Goal: Task Accomplishment & Management: Use online tool/utility

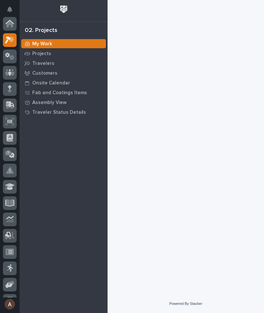
scroll to position [16, 0]
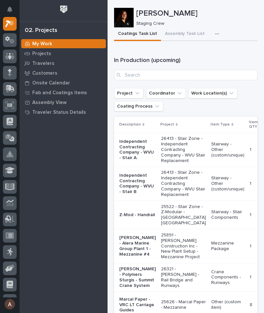
click at [218, 32] on button "button" at bounding box center [218, 33] width 14 height 13
click at [211, 50] on span "Staging Task List" at bounding box center [196, 52] width 35 height 6
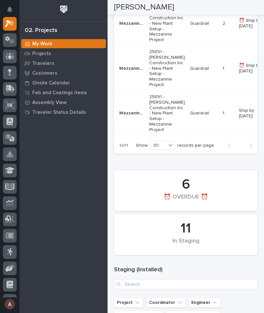
scroll to position [305, 0]
click at [11, 88] on icon at bounding box center [9, 89] width 9 height 8
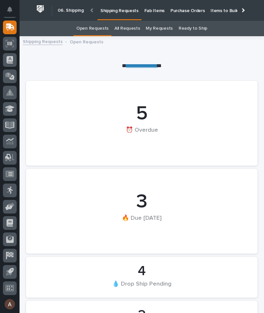
click at [153, 9] on p "Fab Items" at bounding box center [154, 7] width 20 height 14
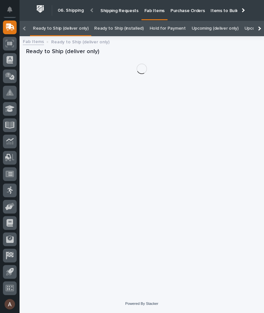
scroll to position [0, -70]
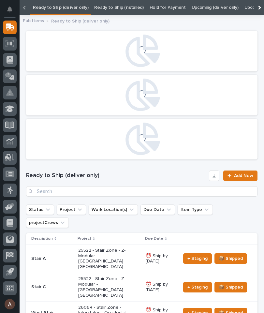
click at [260, 7] on div at bounding box center [259, 8] width 4 height 4
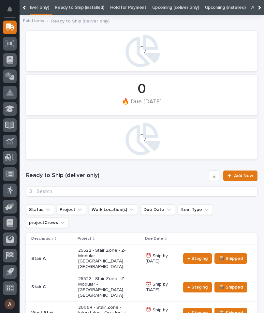
scroll to position [0, 41]
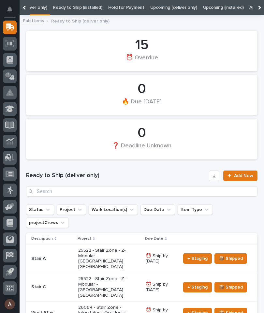
click at [260, 9] on div at bounding box center [259, 7] width 10 height 15
click at [161, 5] on link "All" at bounding box center [163, 7] width 5 height 15
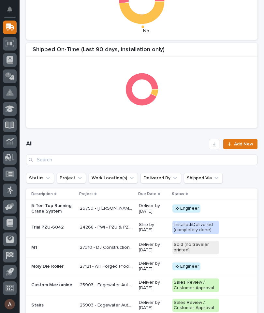
scroll to position [185, 0]
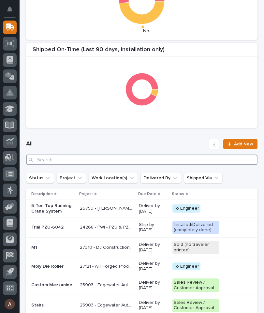
click at [184, 156] on input "Search" at bounding box center [142, 160] width 232 height 10
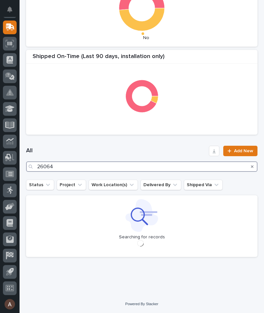
scroll to position [177, 0]
type input "26064"
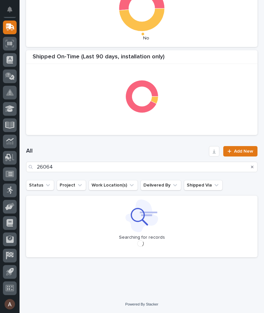
click at [158, 148] on h1 "All" at bounding box center [116, 151] width 180 height 8
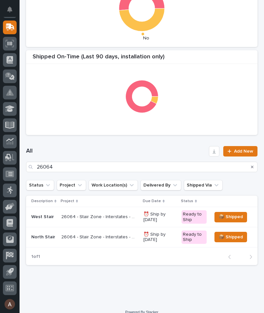
click at [44, 216] on p "West Stair" at bounding box center [43, 217] width 25 height 6
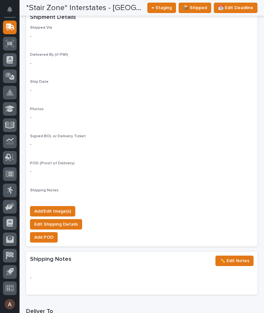
scroll to position [588, 0]
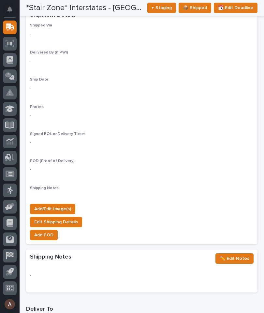
click at [64, 205] on span "Add/Edit Image(s)" at bounding box center [52, 209] width 37 height 8
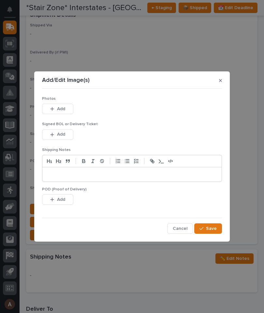
click at [64, 110] on span "Add" at bounding box center [61, 109] width 8 height 6
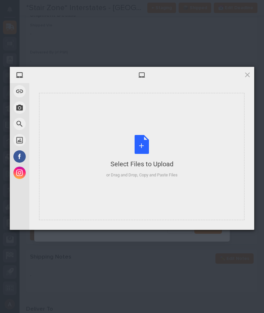
click at [216, 125] on div "Select Files to Upload or Drag and Drop, Copy and Paste Files" at bounding box center [141, 156] width 205 height 127
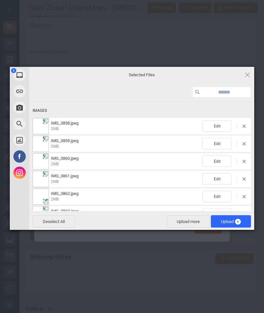
click at [230, 221] on span "Upload 6" at bounding box center [231, 221] width 20 height 5
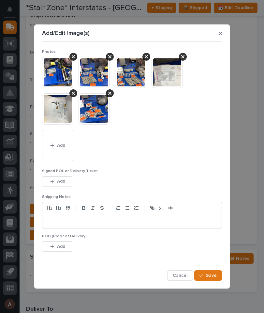
click at [216, 270] on button "Save" at bounding box center [208, 275] width 28 height 10
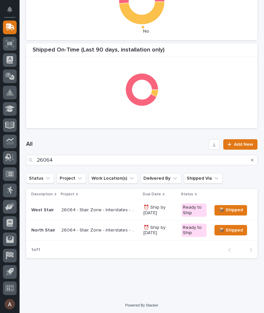
scroll to position [184, 0]
click at [45, 226] on div "North Stair" at bounding box center [43, 229] width 25 height 7
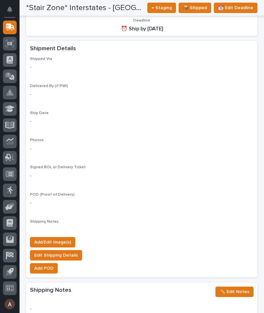
scroll to position [504, 0]
click at [68, 238] on span "Add/Edit Image(s)" at bounding box center [52, 242] width 37 height 8
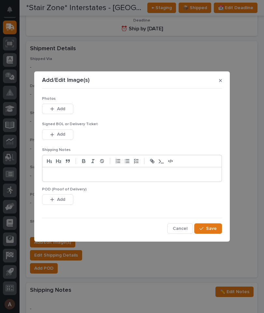
click at [68, 112] on button "Add" at bounding box center [57, 109] width 31 height 10
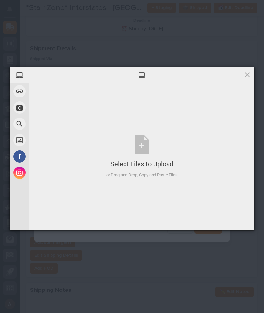
click at [186, 132] on div "Select Files to Upload or Drag and Drop, Copy and Paste Files" at bounding box center [141, 156] width 205 height 127
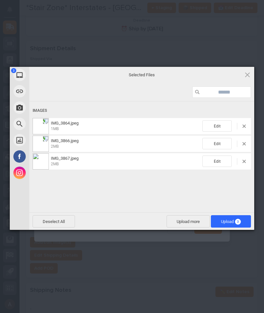
click at [235, 219] on span "Upload 3" at bounding box center [231, 221] width 20 height 5
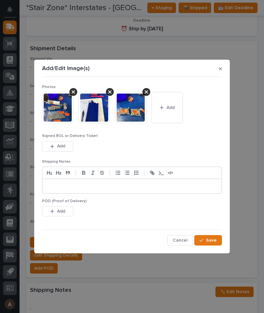
click at [214, 238] on span "Save" at bounding box center [211, 240] width 11 height 6
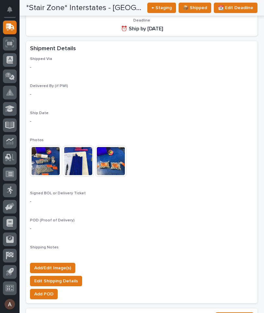
click at [67, 263] on button "Add/Edit Image(s)" at bounding box center [52, 268] width 45 height 10
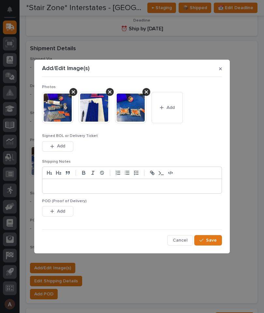
click at [175, 113] on button "Add" at bounding box center [167, 107] width 31 height 31
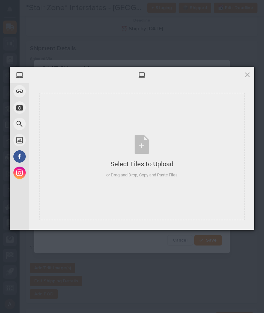
click at [187, 124] on div "Select Files to Upload or Drag and Drop, Copy and Paste Files" at bounding box center [141, 156] width 205 height 127
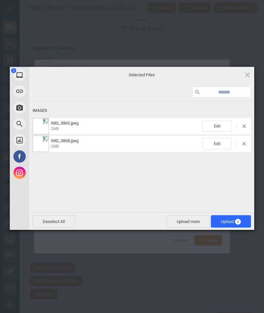
click at [234, 220] on span "Upload 2" at bounding box center [231, 221] width 20 height 5
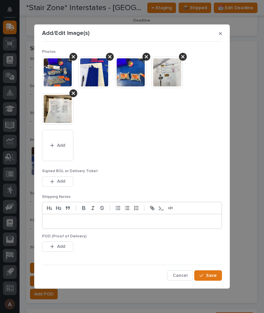
click at [218, 275] on button "Save" at bounding box center [208, 275] width 28 height 10
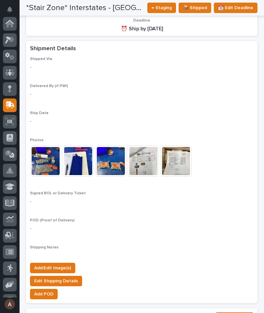
scroll to position [0, 0]
click at [11, 37] on icon at bounding box center [12, 39] width 6 height 7
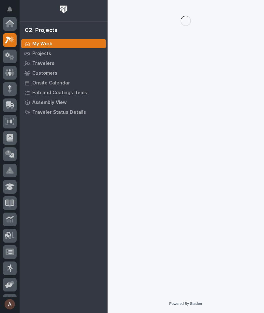
scroll to position [16, 0]
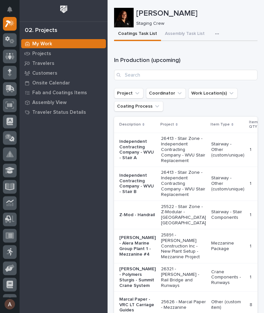
click at [212, 30] on button "button" at bounding box center [218, 33] width 14 height 13
click at [204, 49] on span "Staging Task List" at bounding box center [196, 52] width 35 height 6
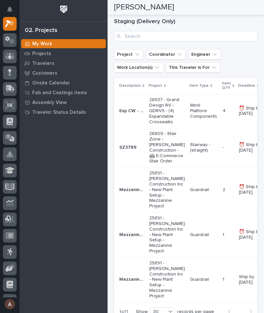
scroll to position [138, 0]
click at [211, 155] on td "Stairway - (straight)" at bounding box center [204, 147] width 33 height 39
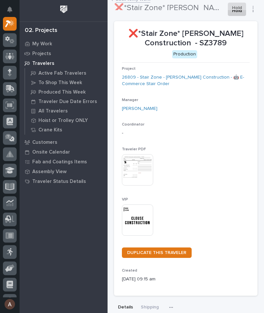
scroll to position [6, 0]
